Goal: Information Seeking & Learning: Learn about a topic

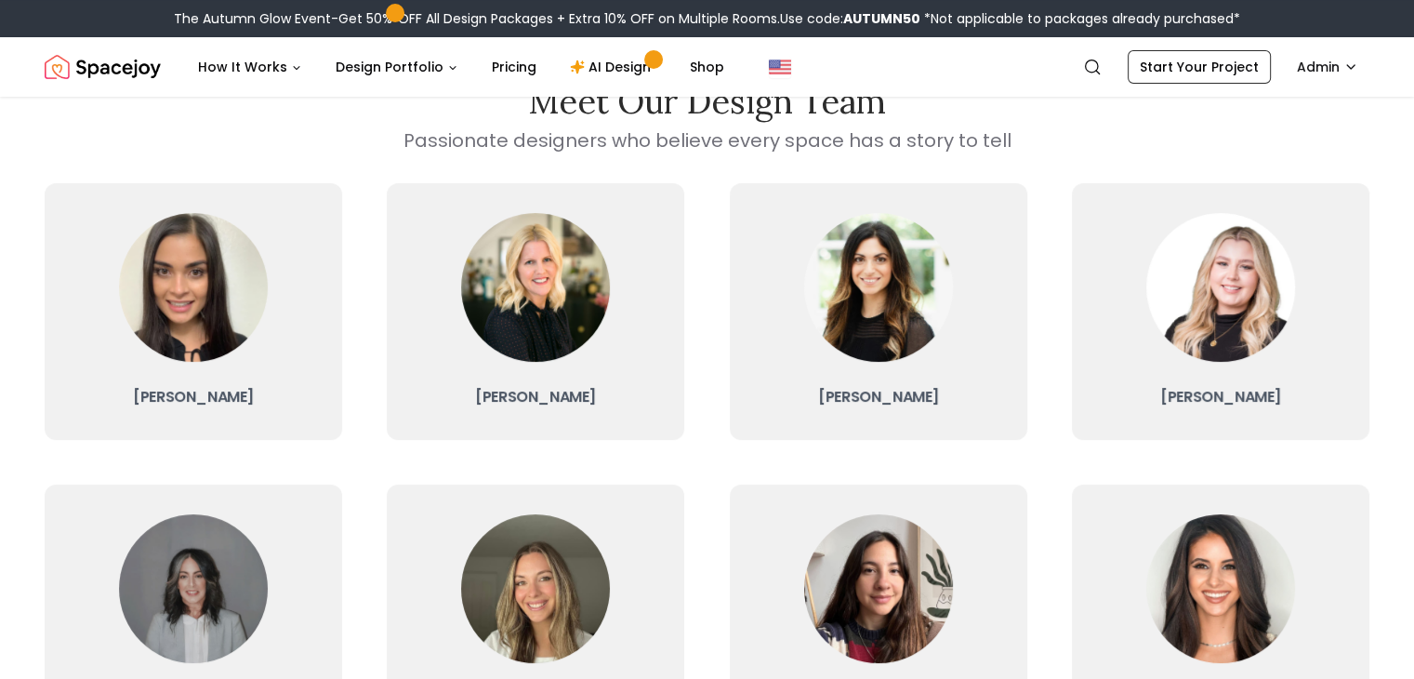
scroll to position [143, 0]
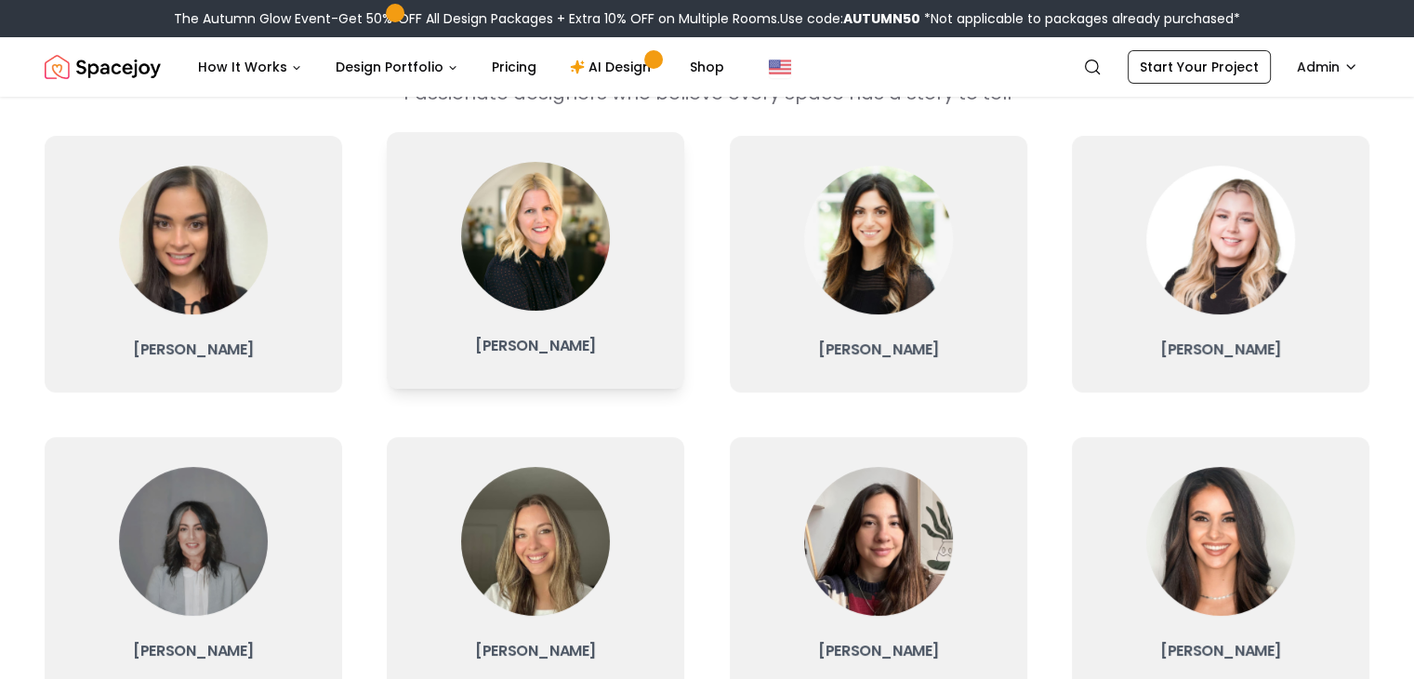
drag, startPoint x: 0, startPoint y: 0, endPoint x: 637, endPoint y: 360, distance: 731.4
click at [637, 360] on link "Tina Martidelcampo" at bounding box center [535, 260] width 297 height 257
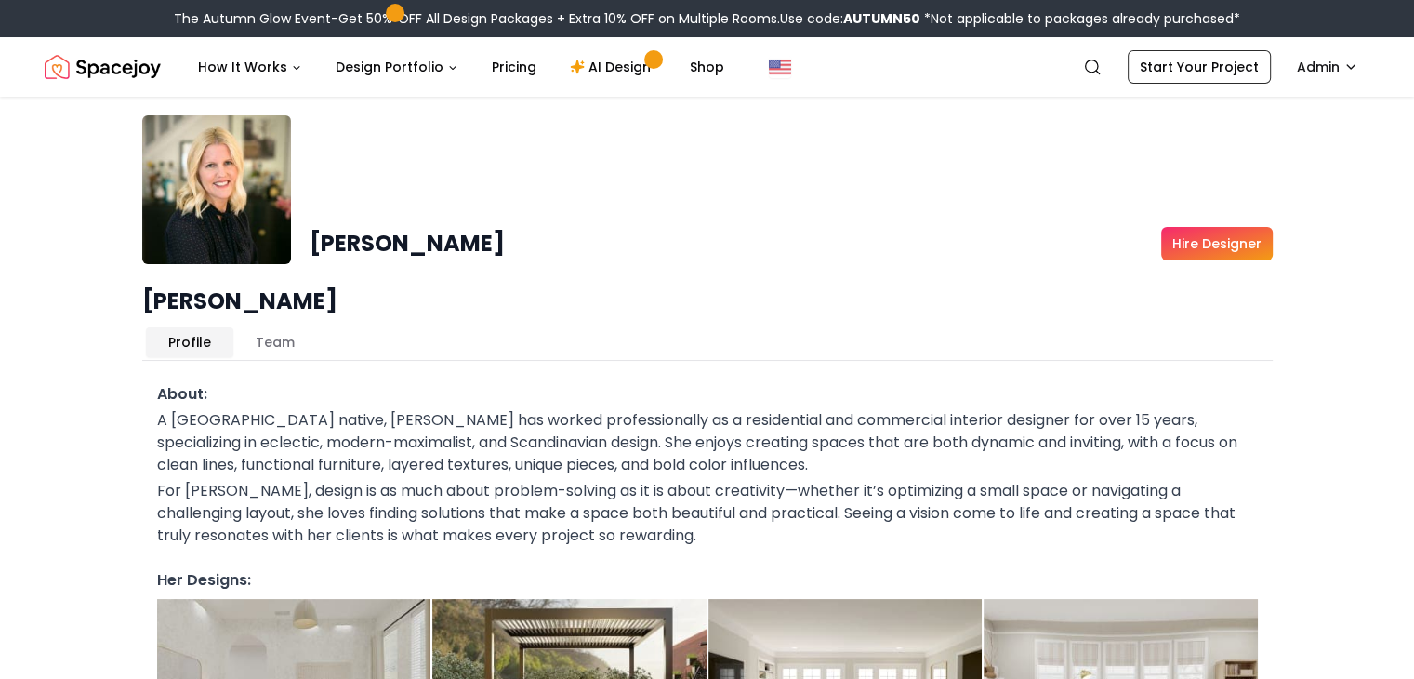
scroll to position [100, 0]
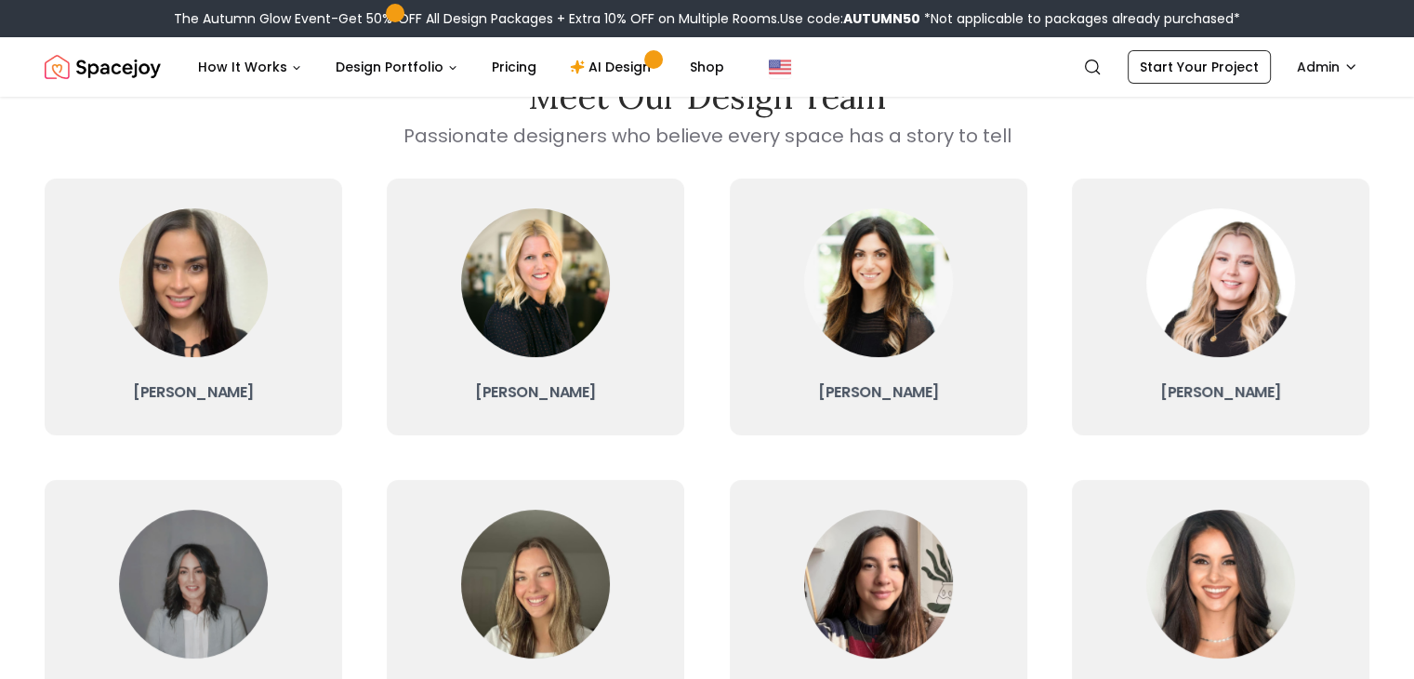
scroll to position [143, 0]
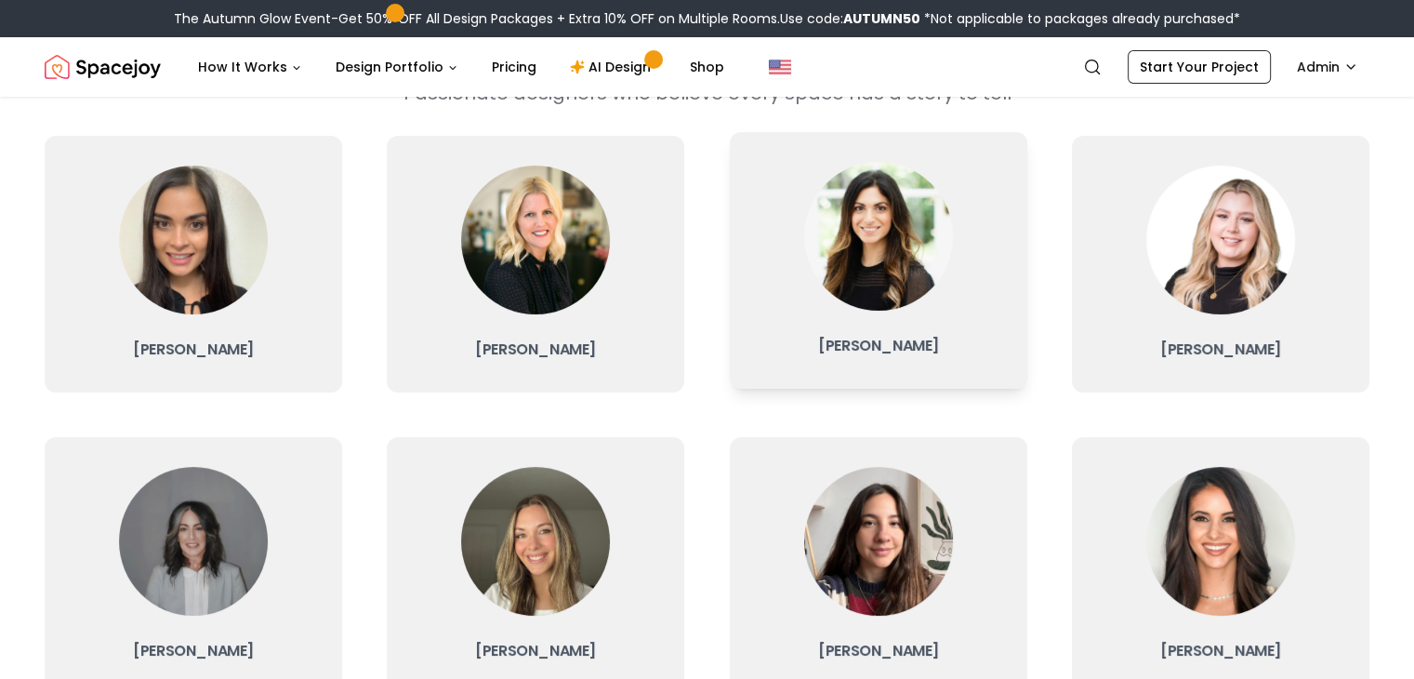
click at [885, 324] on link "Christina Manzo" at bounding box center [878, 260] width 297 height 257
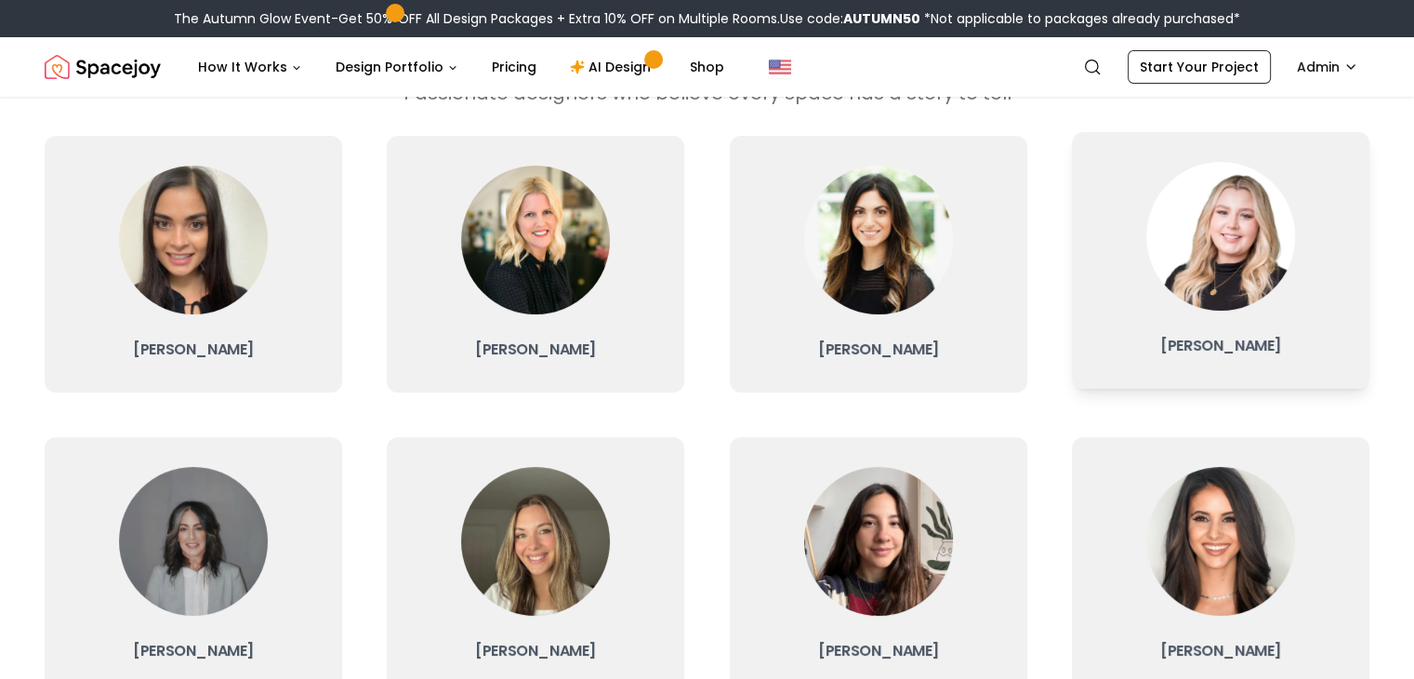
click at [1184, 269] on img at bounding box center [1220, 236] width 149 height 149
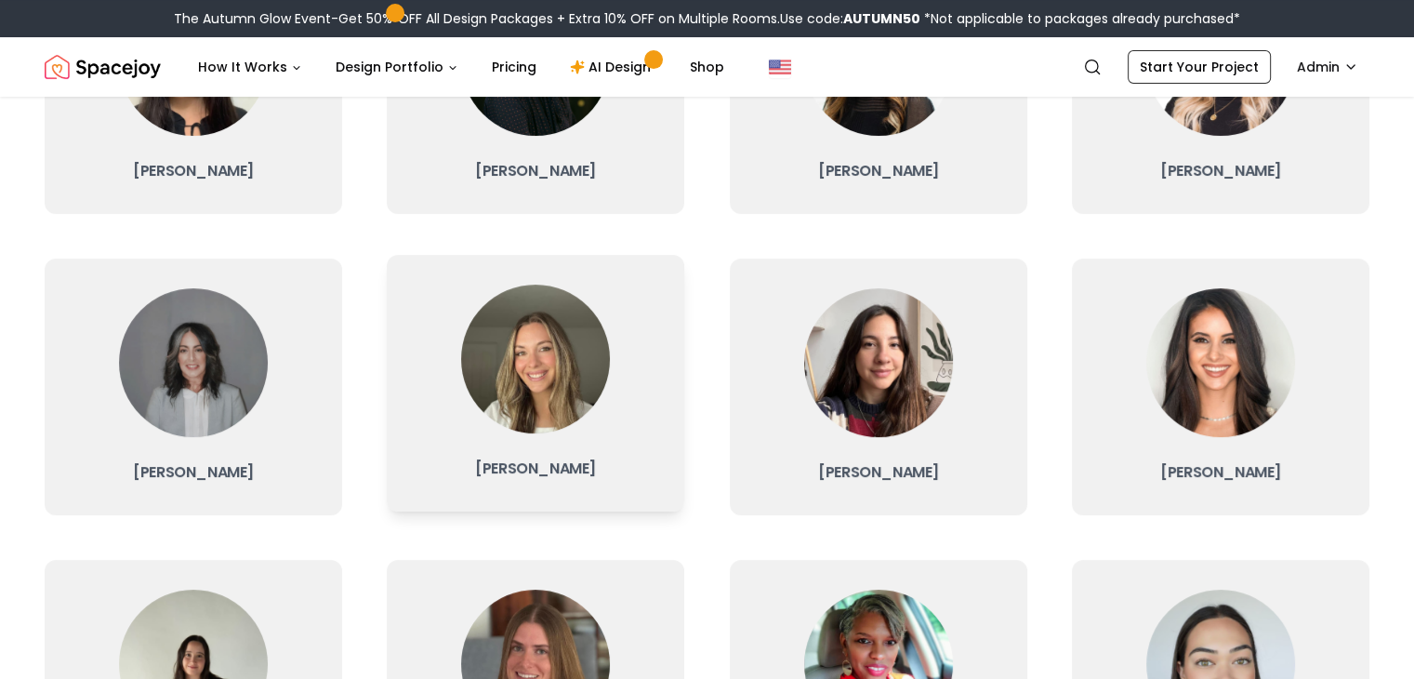
scroll to position [340, 0]
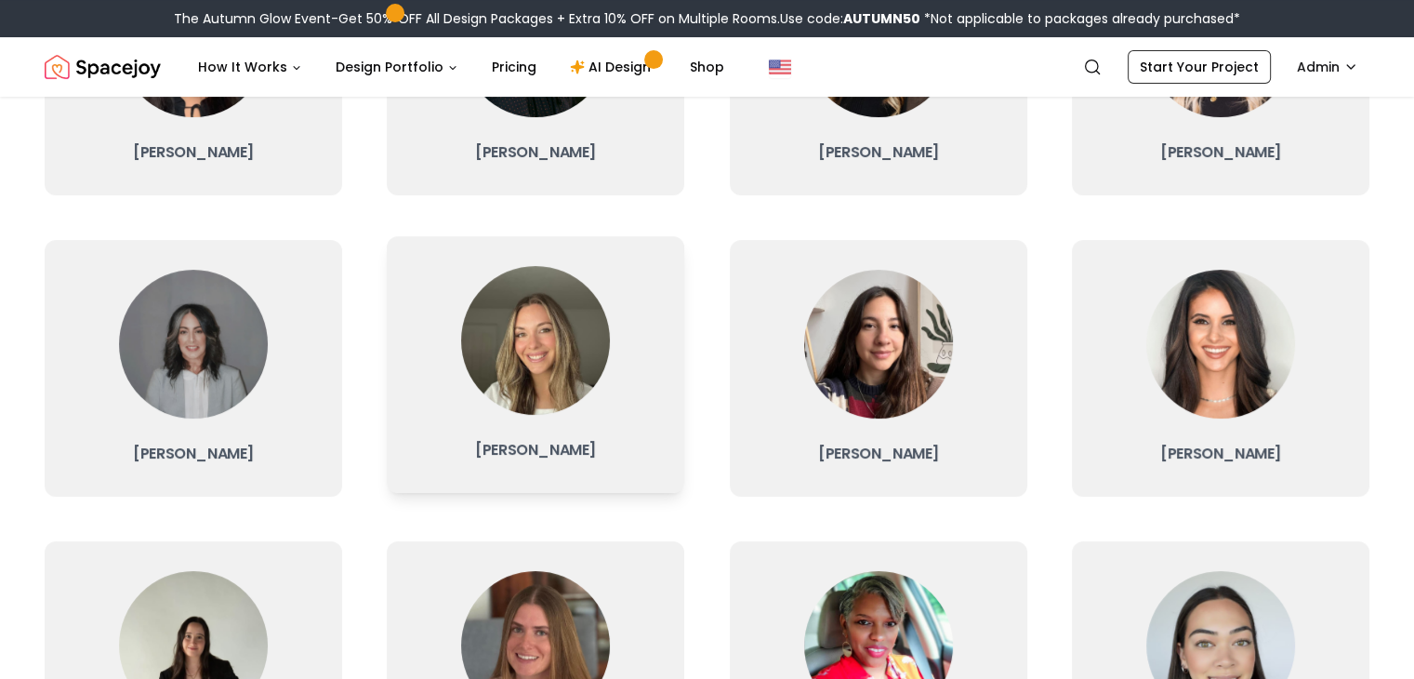
click at [613, 388] on link "Sarah Nelson" at bounding box center [535, 364] width 297 height 257
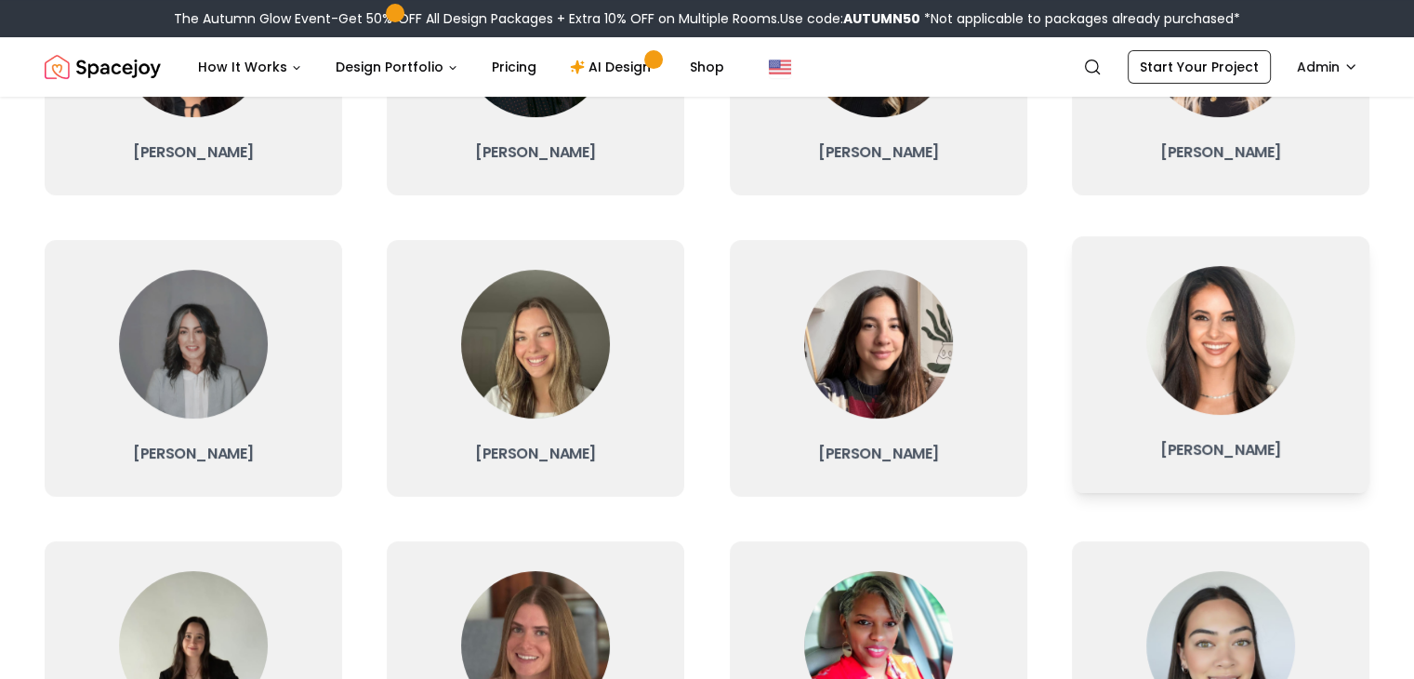
click at [1148, 388] on div at bounding box center [1220, 340] width 149 height 149
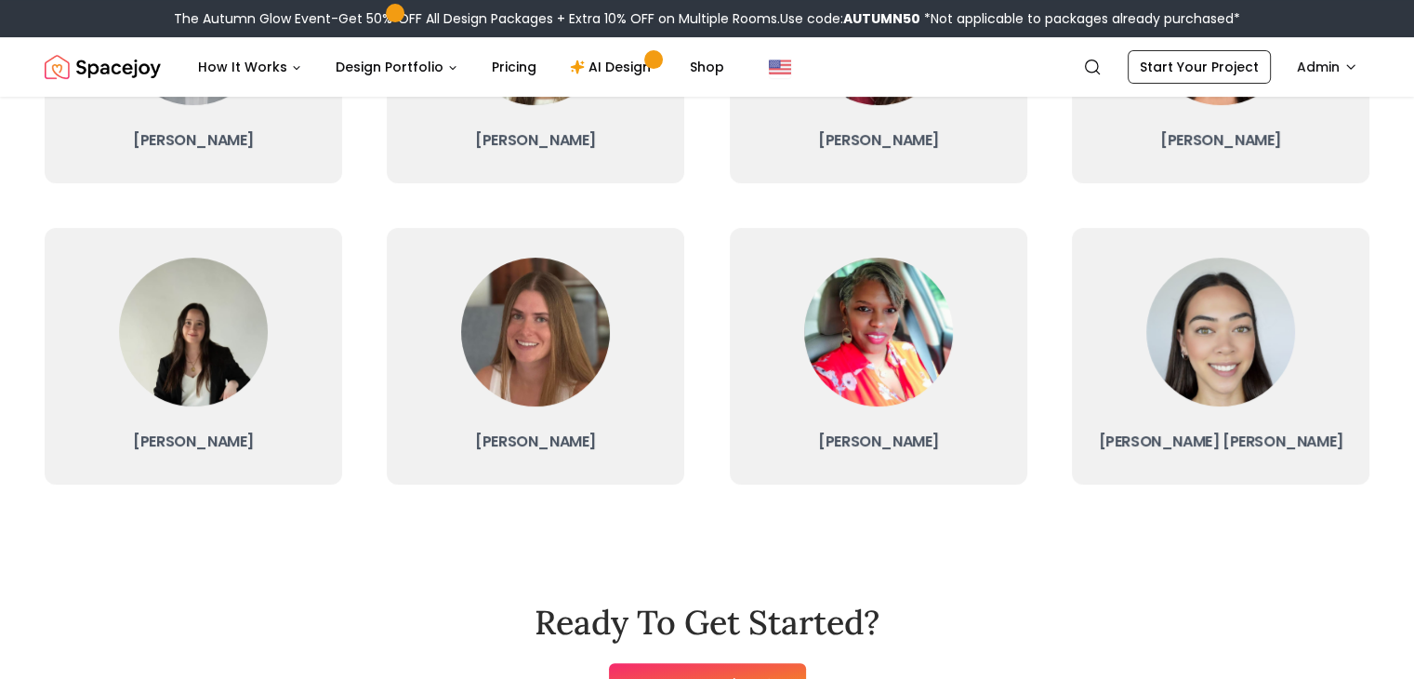
scroll to position [654, 0]
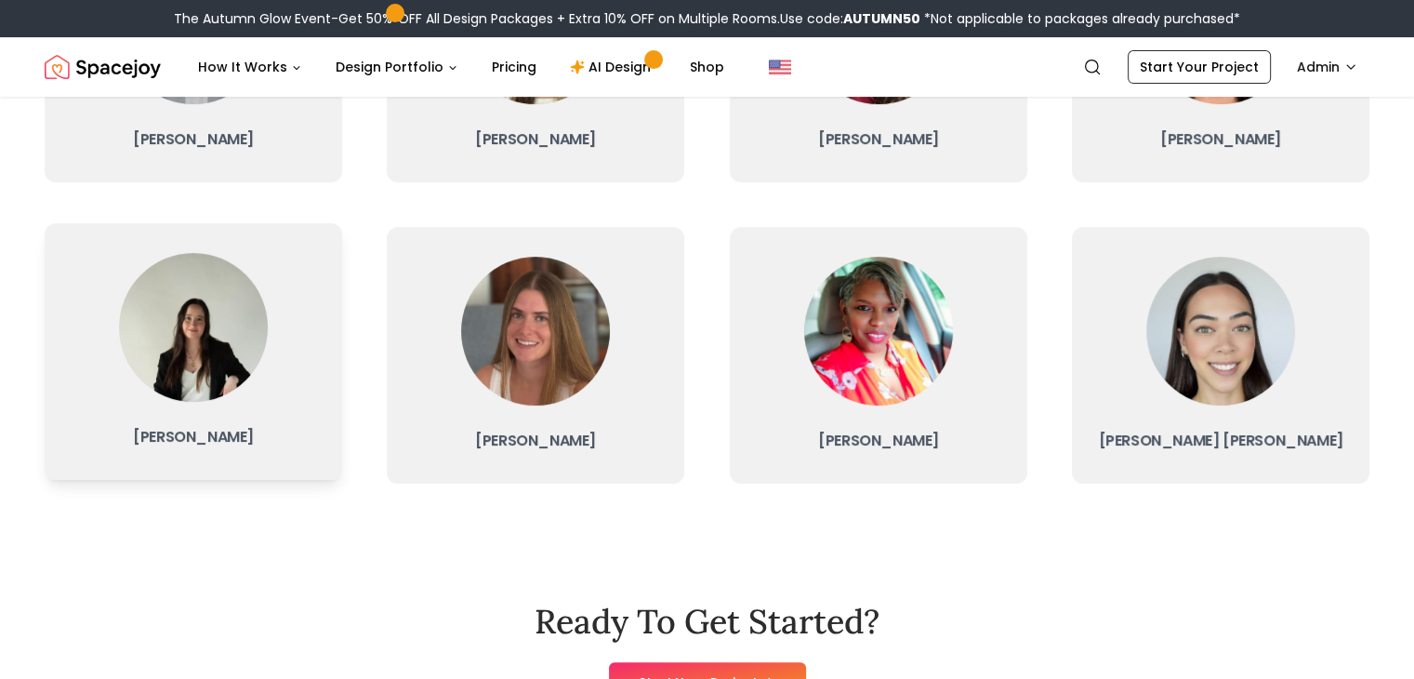
click at [230, 345] on img at bounding box center [193, 327] width 149 height 149
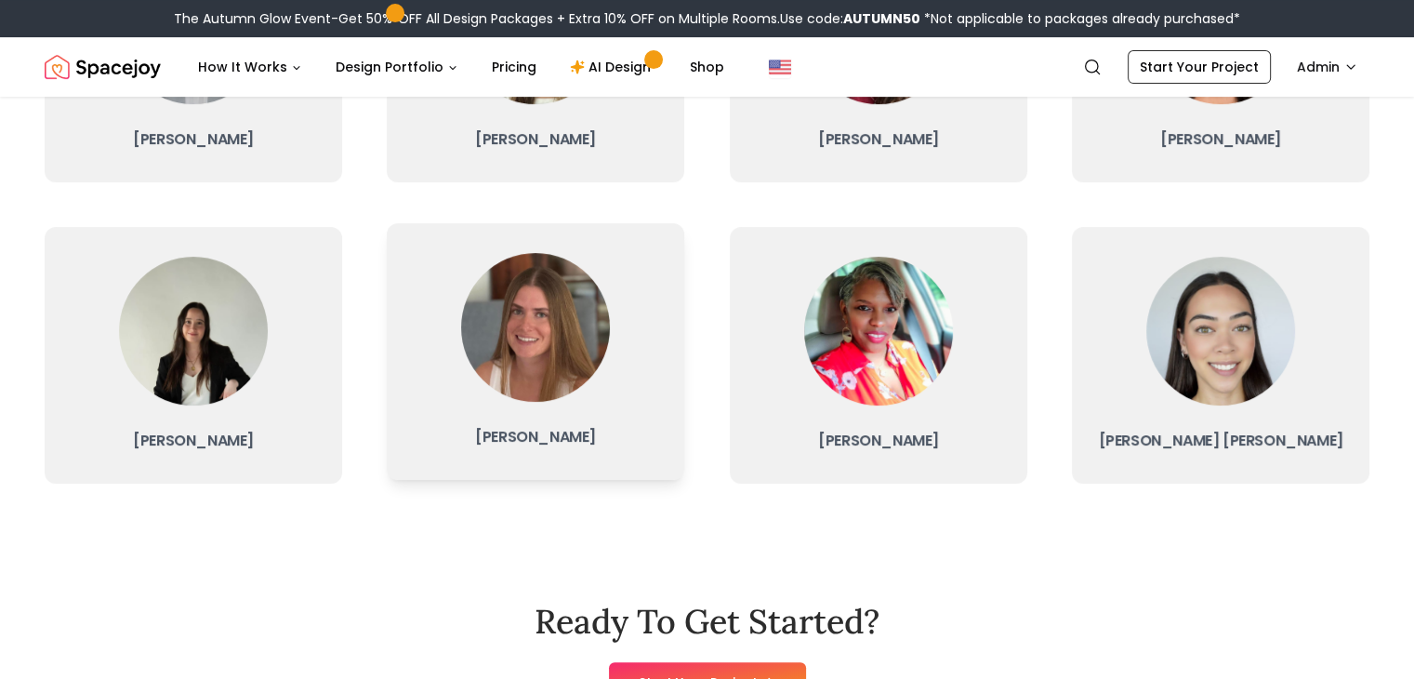
click at [599, 403] on link "[PERSON_NAME]" at bounding box center [535, 351] width 297 height 257
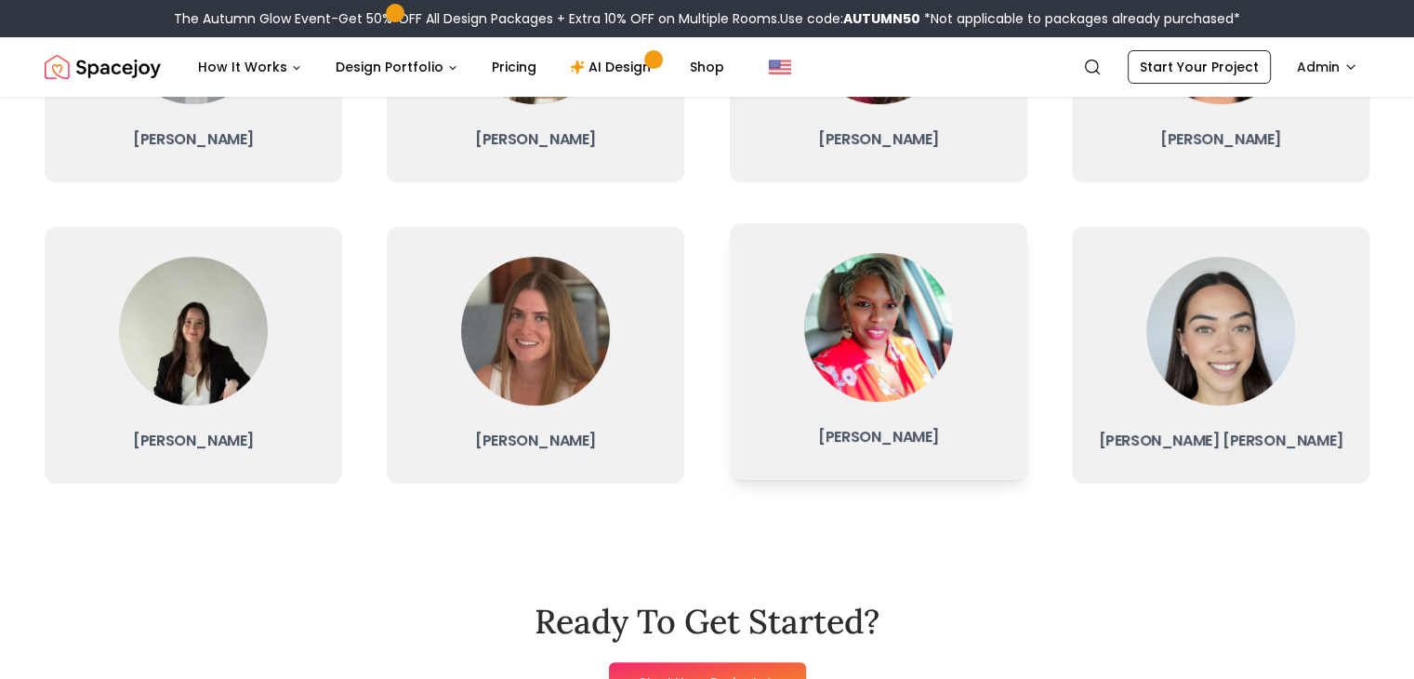
click at [943, 358] on img at bounding box center [878, 327] width 149 height 149
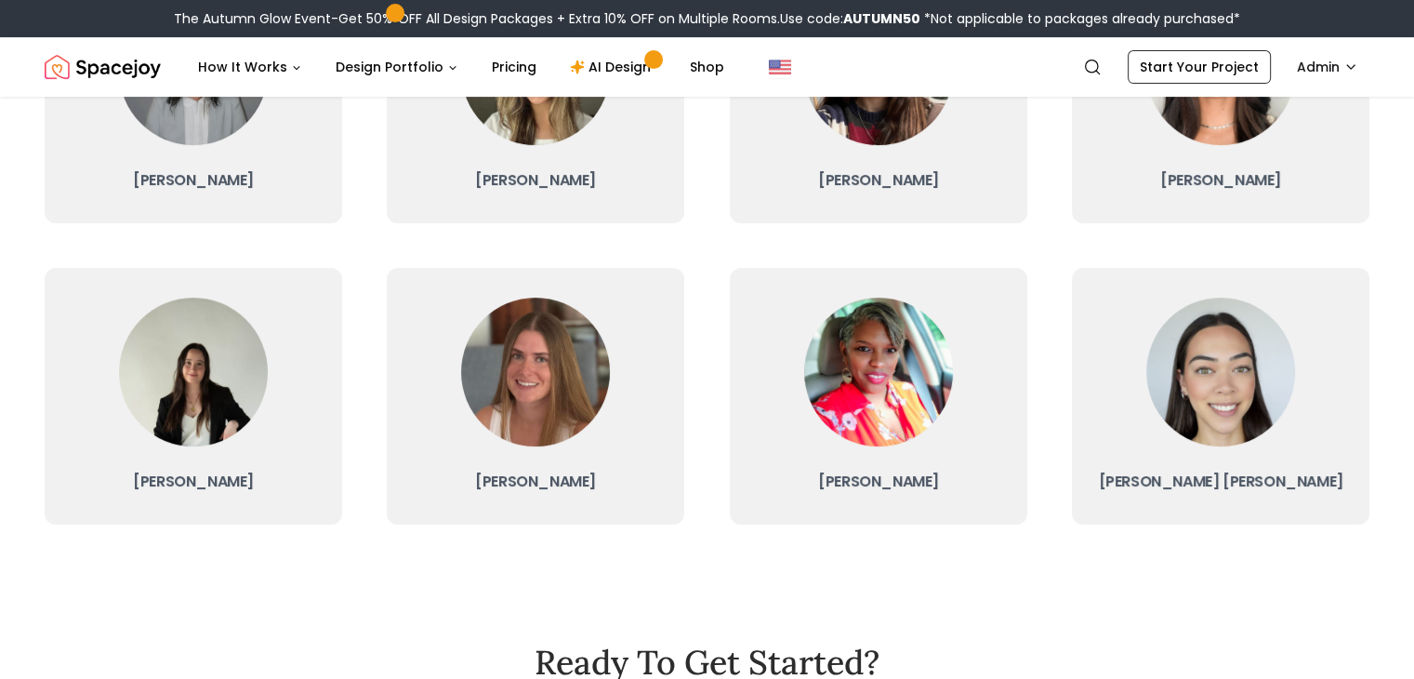
scroll to position [654, 0]
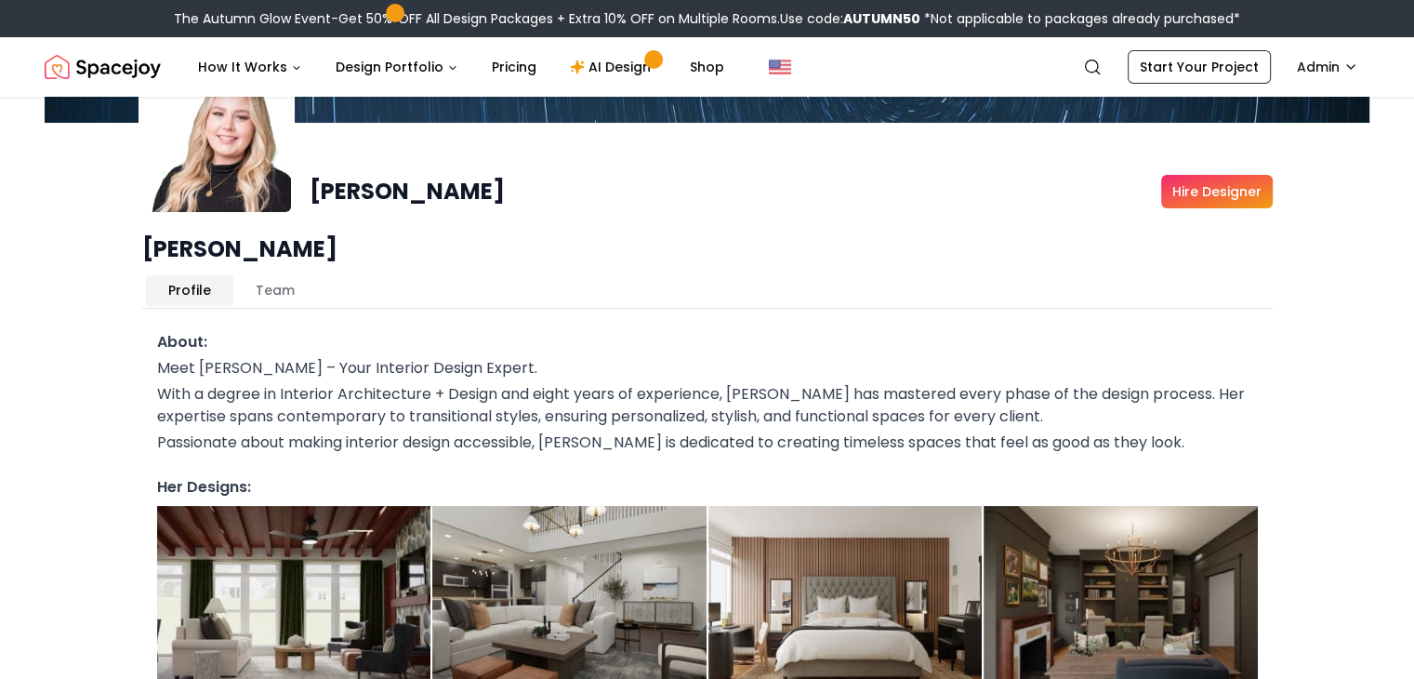
scroll to position [139, 0]
